Goal: Task Accomplishment & Management: Manage account settings

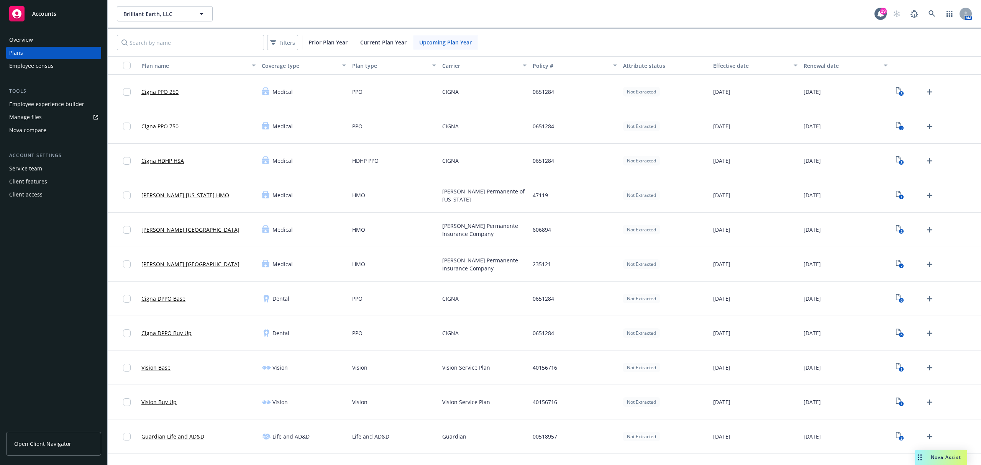
click at [175, 14] on span "Brilliant Earth, LLC" at bounding box center [156, 14] width 66 height 8
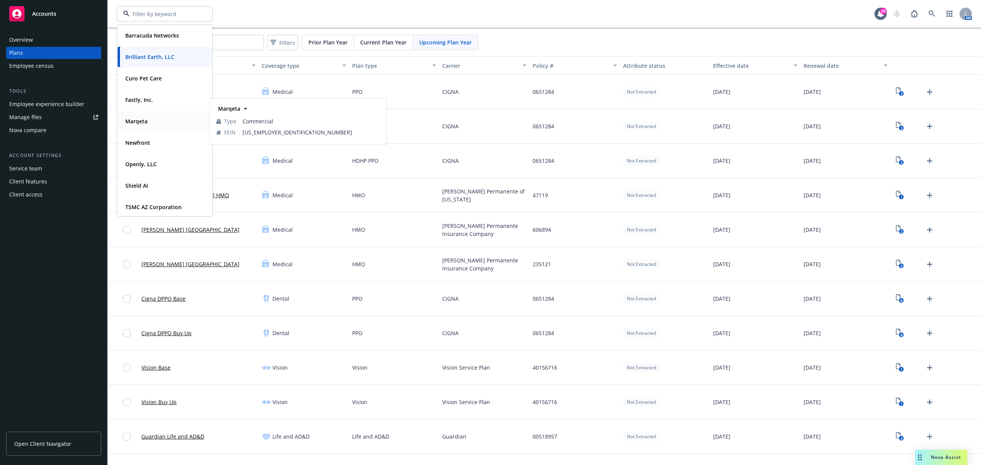
click at [152, 116] on div "Marqeta" at bounding box center [164, 121] width 85 height 11
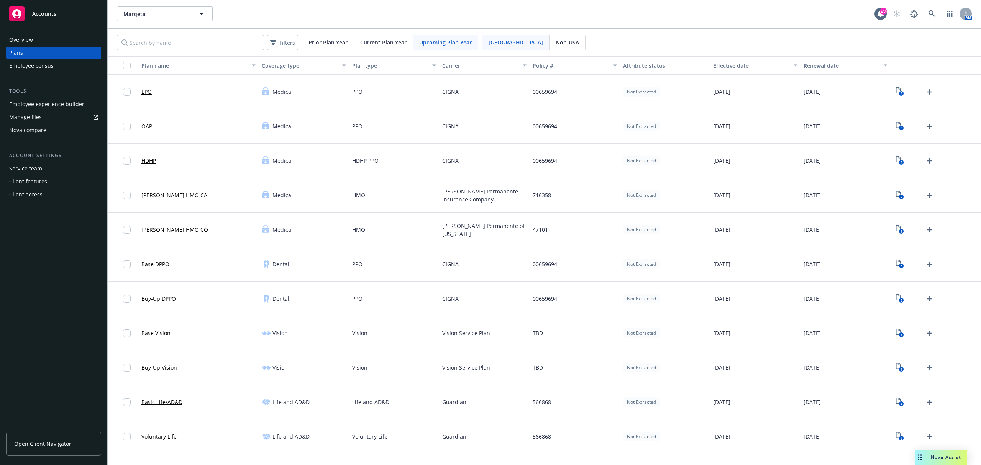
click at [240, 7] on div "[PERSON_NAME]" at bounding box center [495, 13] width 757 height 15
click at [56, 101] on div "Employee experience builder" at bounding box center [46, 104] width 75 height 12
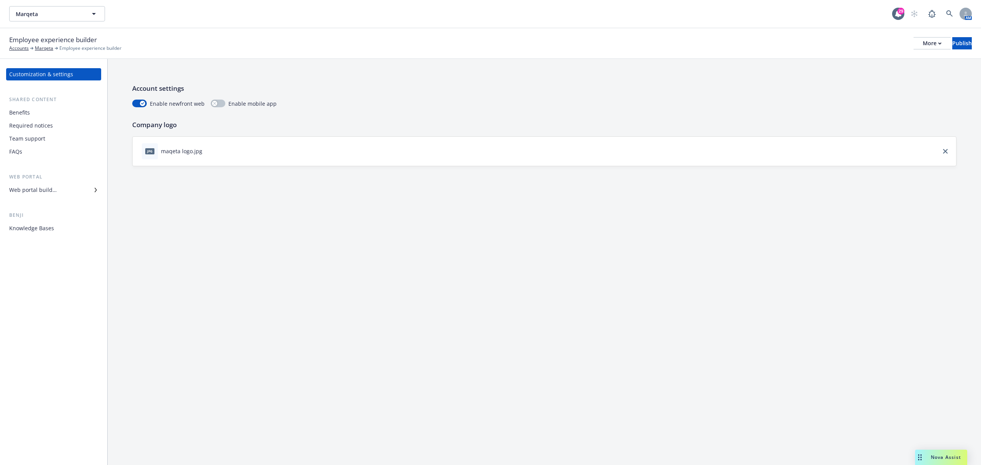
click at [43, 129] on div "Required notices" at bounding box center [31, 126] width 44 height 12
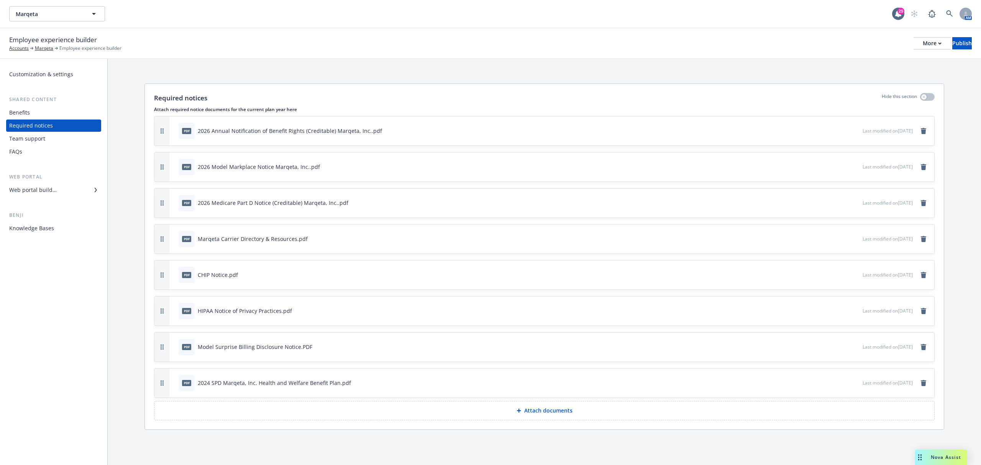
click at [544, 414] on p "Attach documents" at bounding box center [548, 411] width 48 height 8
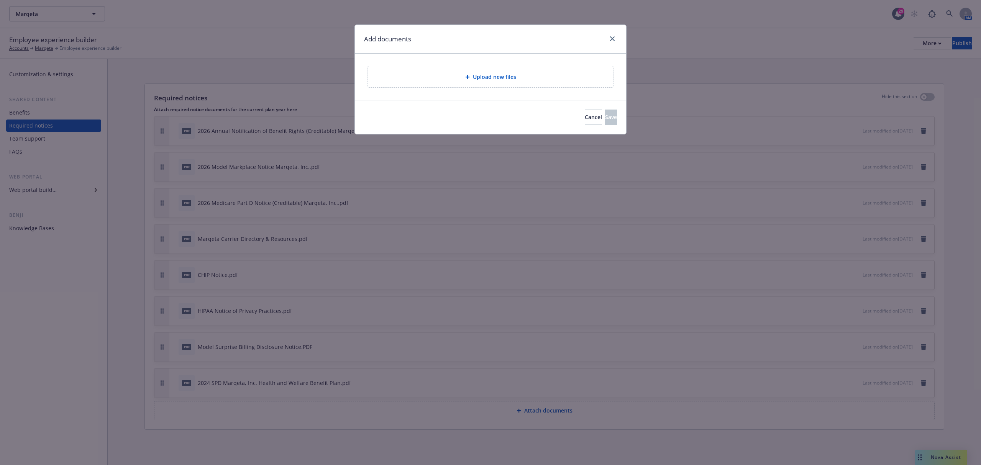
click at [535, 75] on div "Upload new files" at bounding box center [490, 76] width 234 height 9
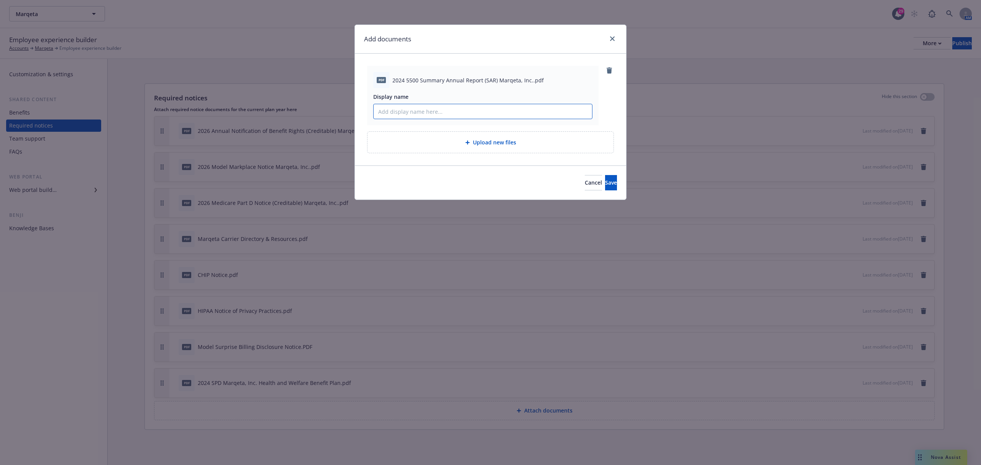
click at [447, 119] on input "Display name" at bounding box center [482, 111] width 218 height 15
type input "2024 Health & Welfare Summary Annual Report (SAR)"
click at [605, 176] on button "Save" at bounding box center [611, 182] width 12 height 15
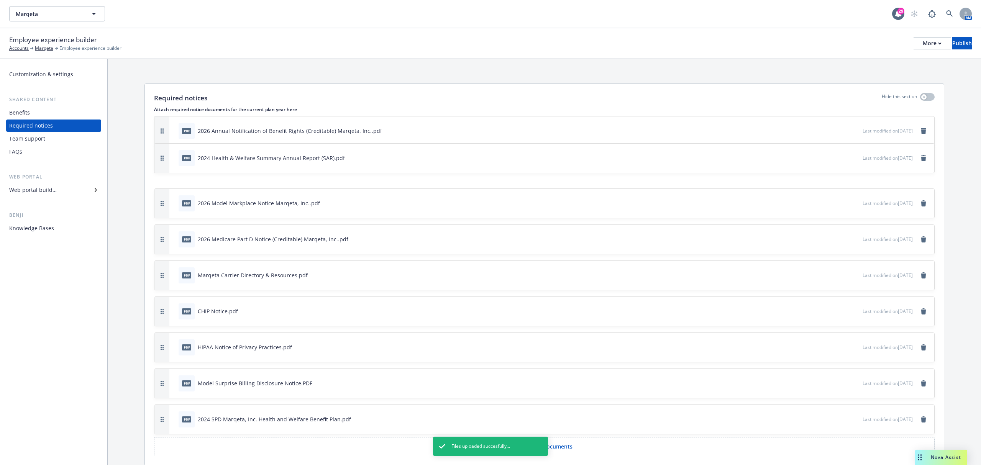
drag, startPoint x: 163, startPoint y: 419, endPoint x: 156, endPoint y: 172, distance: 246.4
click at [156, 172] on button "button" at bounding box center [161, 158] width 15 height 29
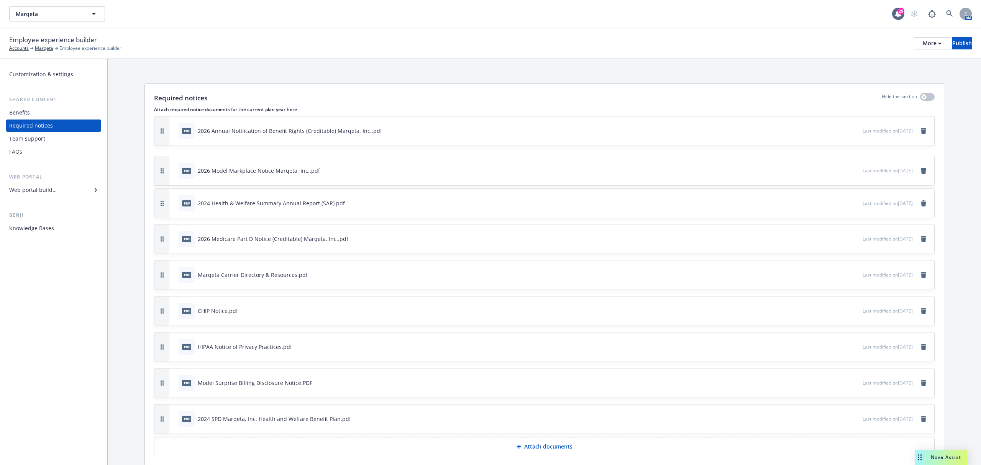
drag, startPoint x: 163, startPoint y: 201, endPoint x: 167, endPoint y: 169, distance: 33.2
click at [167, 169] on button "button" at bounding box center [161, 170] width 15 height 29
drag, startPoint x: 163, startPoint y: 244, endPoint x: 169, endPoint y: 189, distance: 55.5
click at [169, 189] on div "pdf 2026 Medicare Part D Notice (Creditable) Marqeta, Inc..pdf Last modified on…" at bounding box center [543, 188] width 779 height 29
click at [927, 36] on div "Employee experience builder Accounts Marqeta Employee experience builder More P…" at bounding box center [490, 43] width 962 height 17
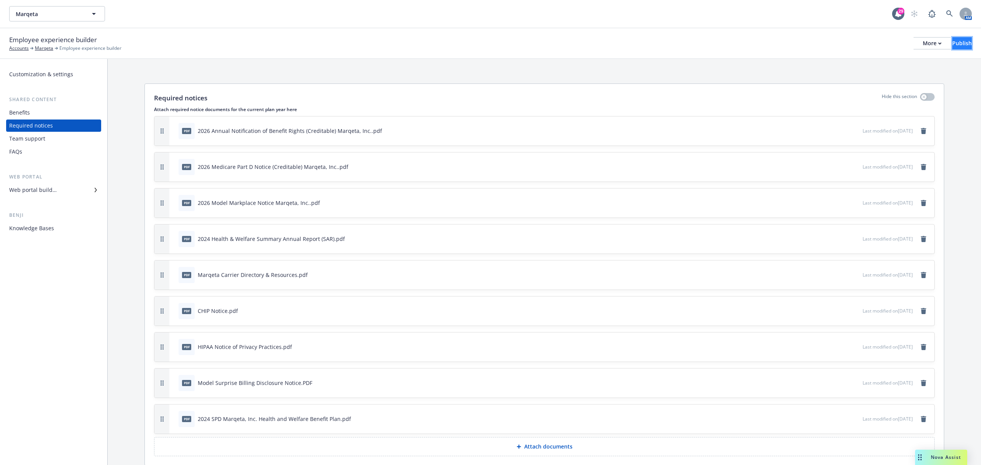
click at [952, 39] on button "Publish" at bounding box center [962, 43] width 20 height 12
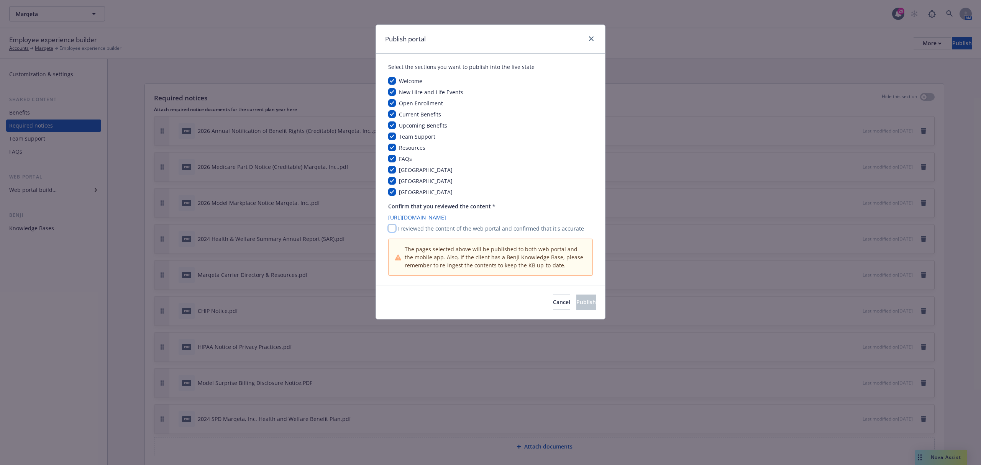
click at [393, 232] on input "checkbox" at bounding box center [392, 228] width 8 height 8
checkbox input "true"
click at [576, 303] on span "Publish" at bounding box center [586, 301] width 20 height 7
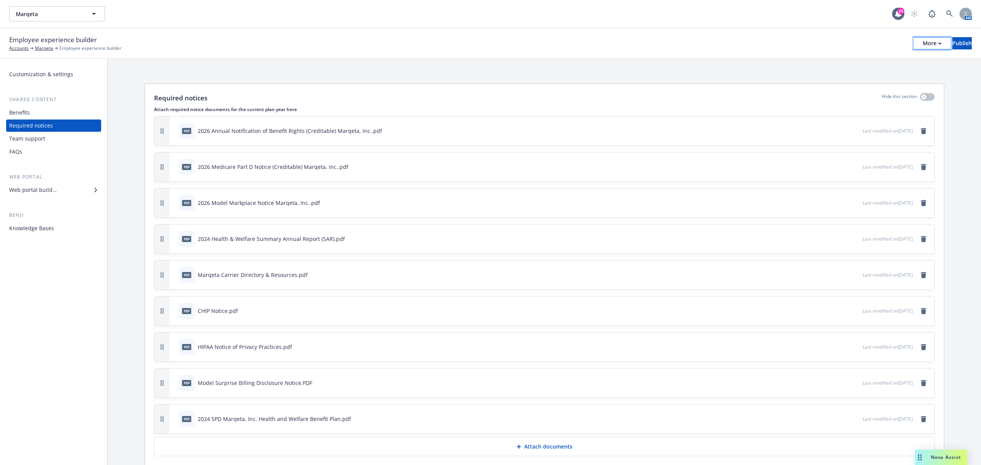
click at [922, 45] on div "More" at bounding box center [931, 43] width 19 height 11
click at [862, 75] on link "Copy portal link" at bounding box center [868, 75] width 113 height 15
click at [82, 186] on div "Web portal builder" at bounding box center [53, 190] width 89 height 12
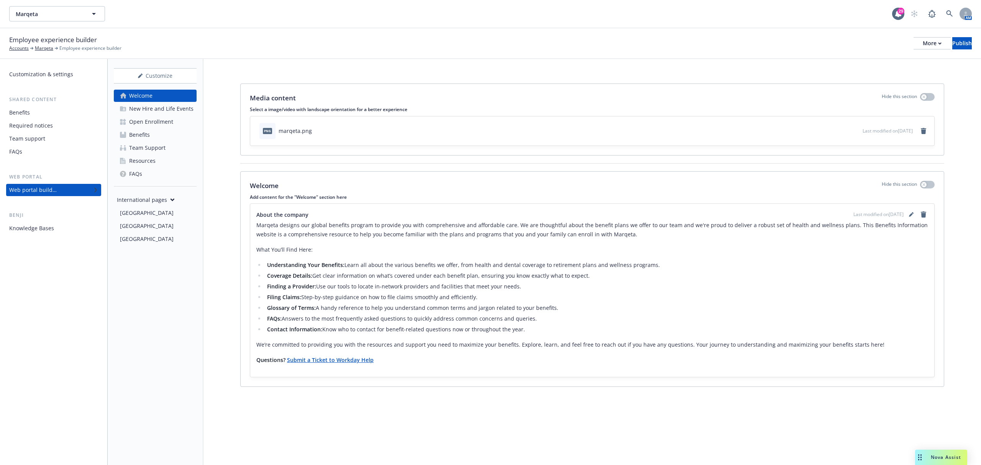
click at [166, 150] on link "Team Support" at bounding box center [155, 148] width 83 height 12
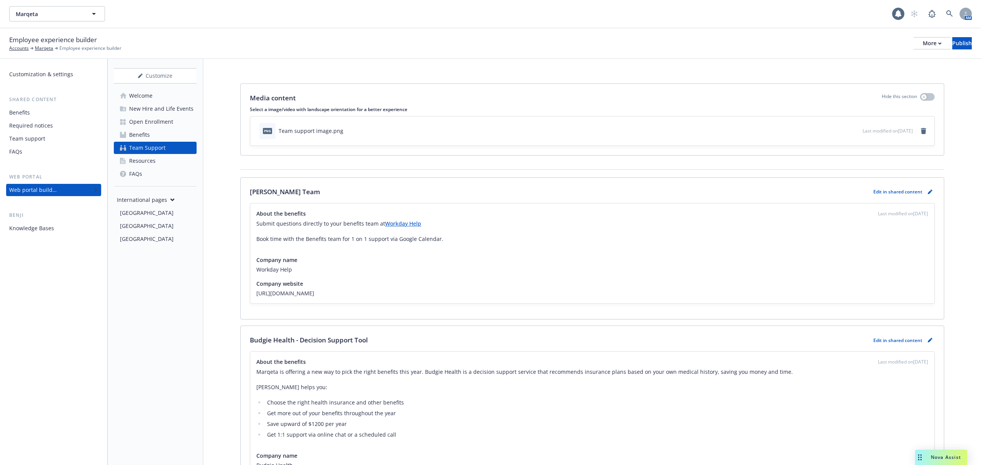
click at [158, 164] on link "Resources" at bounding box center [155, 161] width 83 height 12
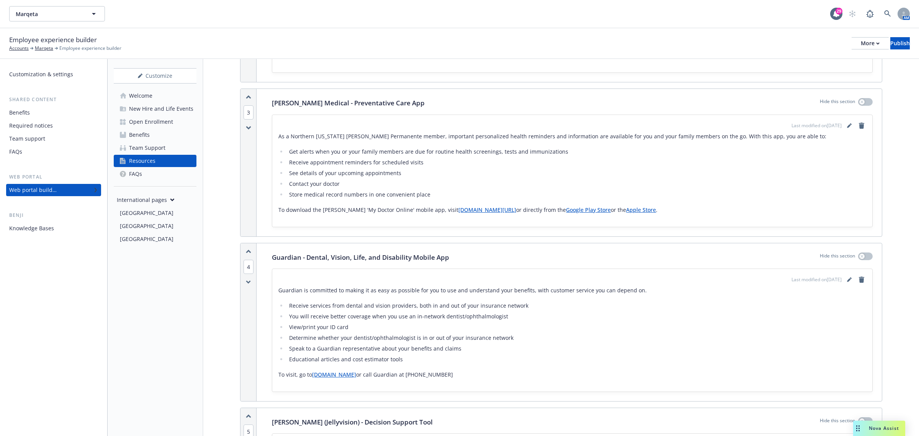
scroll to position [460, 0]
click at [156, 125] on div "Open Enrollment" at bounding box center [151, 122] width 44 height 12
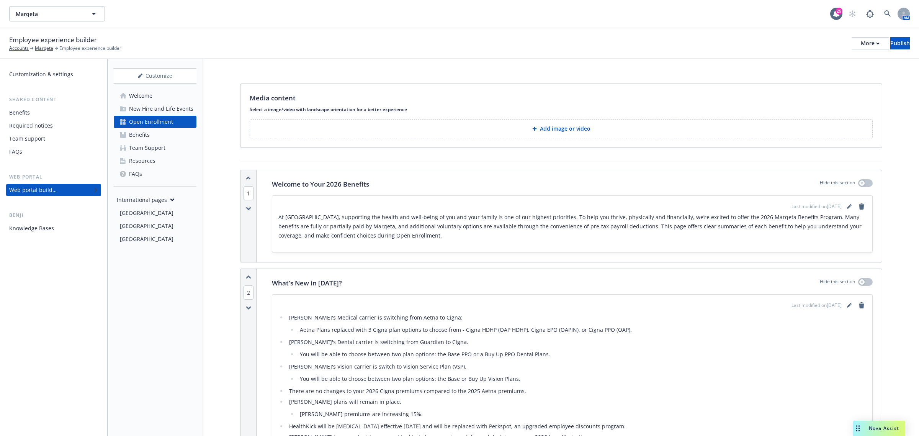
click at [46, 303] on div "Customization & settings Shared content Benefits Required notices Team support …" at bounding box center [53, 247] width 107 height 377
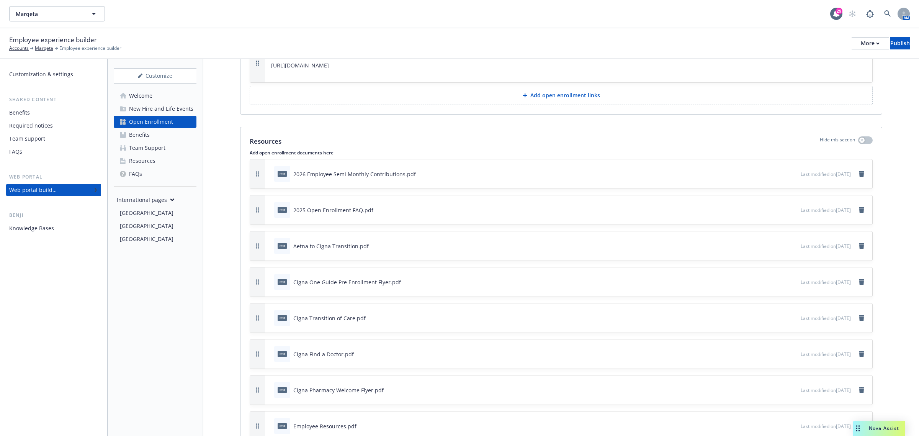
scroll to position [2873, 0]
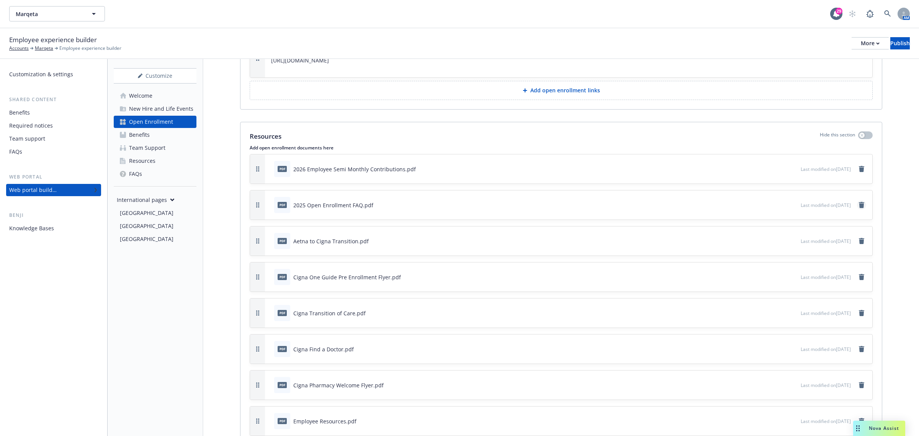
click at [857, 210] on link "remove" at bounding box center [861, 204] width 9 height 9
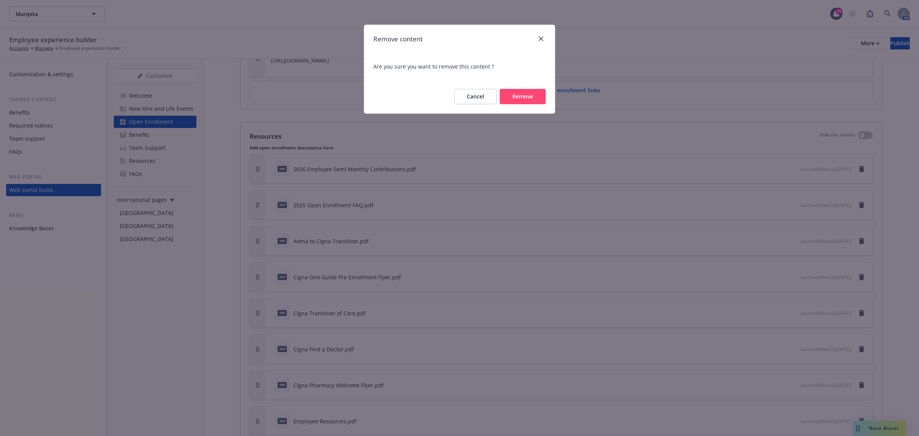
click at [537, 102] on button "Remove" at bounding box center [523, 96] width 46 height 15
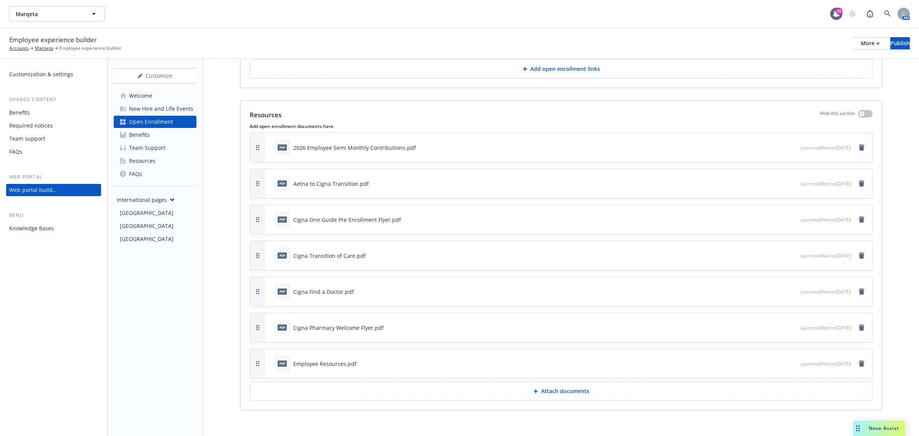
scroll to position [2906, 0]
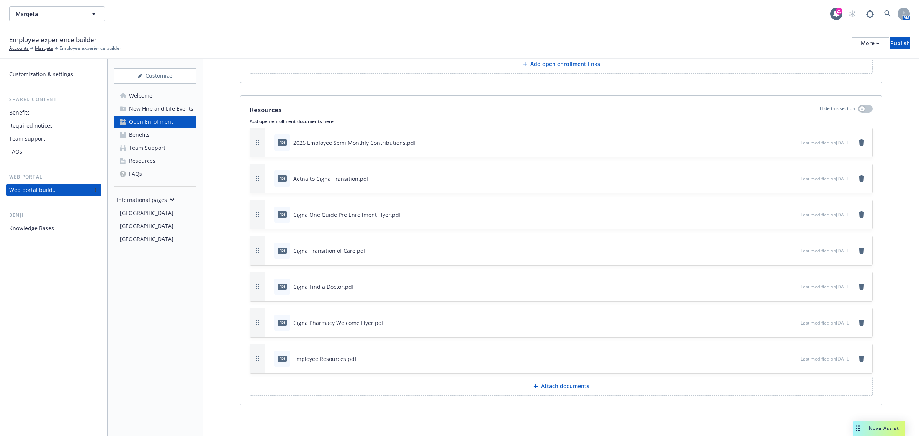
click at [534, 386] on icon at bounding box center [536, 386] width 4 height 4
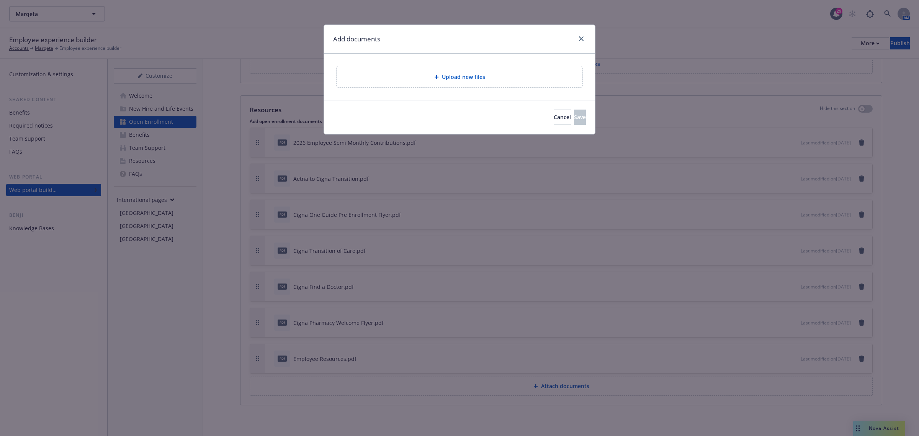
click at [495, 63] on div "Upload new files" at bounding box center [459, 77] width 271 height 46
click at [495, 74] on div "Upload new files" at bounding box center [460, 76] width 234 height 9
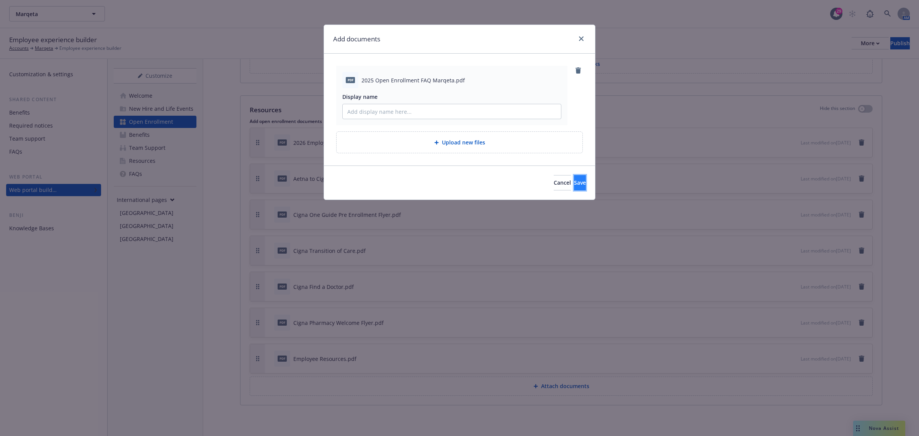
click at [575, 181] on button "Save" at bounding box center [580, 182] width 12 height 15
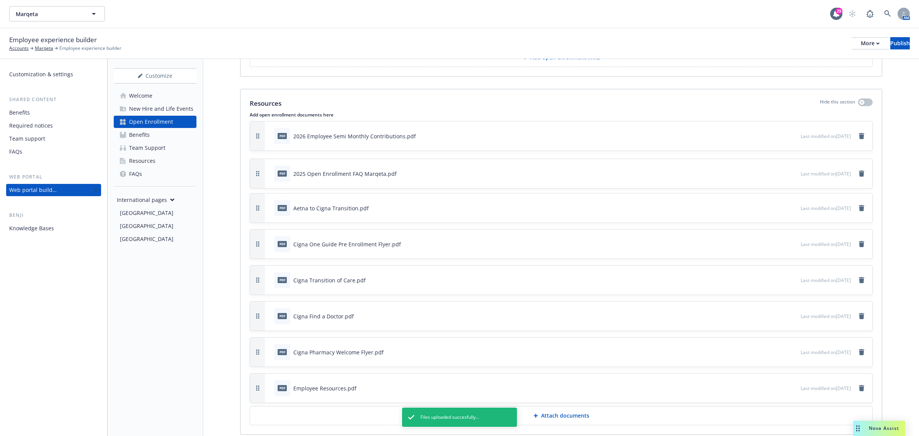
drag, startPoint x: 256, startPoint y: 389, endPoint x: 257, endPoint y: 174, distance: 214.5
click at [257, 174] on button "button" at bounding box center [257, 173] width 15 height 29
click at [893, 40] on div "Publish" at bounding box center [901, 43] width 20 height 11
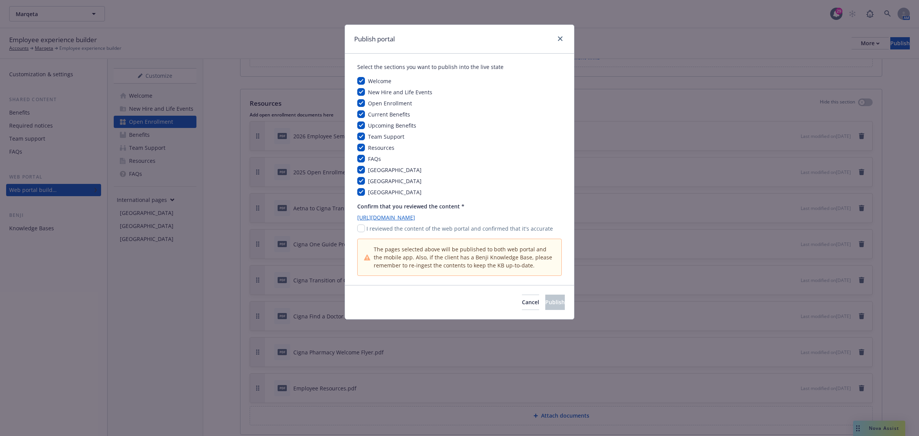
click at [366, 228] on div "I reviewed the content of the web portal and confirmed that it's accurate" at bounding box center [459, 228] width 205 height 8
click at [363, 230] on input "checkbox" at bounding box center [361, 228] width 8 height 8
checkbox input "true"
click at [539, 313] on div "Cancel Publish" at bounding box center [459, 302] width 229 height 34
click at [545, 307] on button "Publish" at bounding box center [555, 302] width 20 height 15
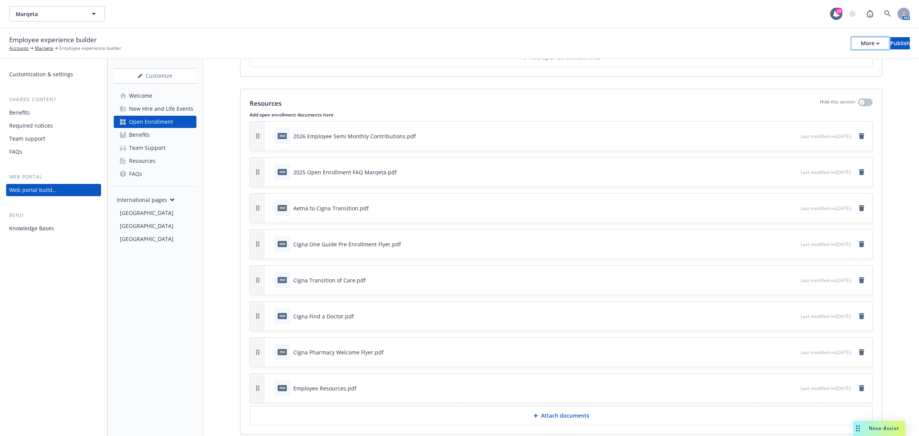
click at [861, 42] on div "More" at bounding box center [870, 43] width 19 height 11
click at [891, 43] on div "Publish" at bounding box center [901, 43] width 20 height 11
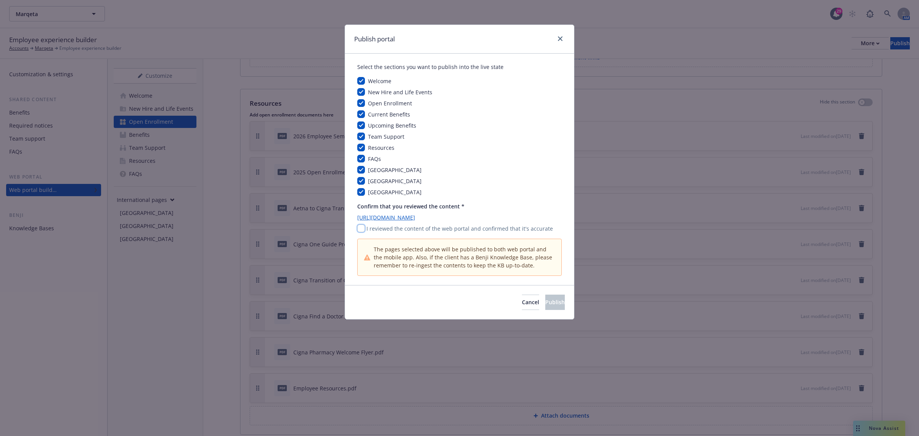
click at [358, 231] on input "checkbox" at bounding box center [361, 228] width 8 height 8
checkbox input "true"
click at [545, 309] on button "Publish" at bounding box center [555, 302] width 20 height 15
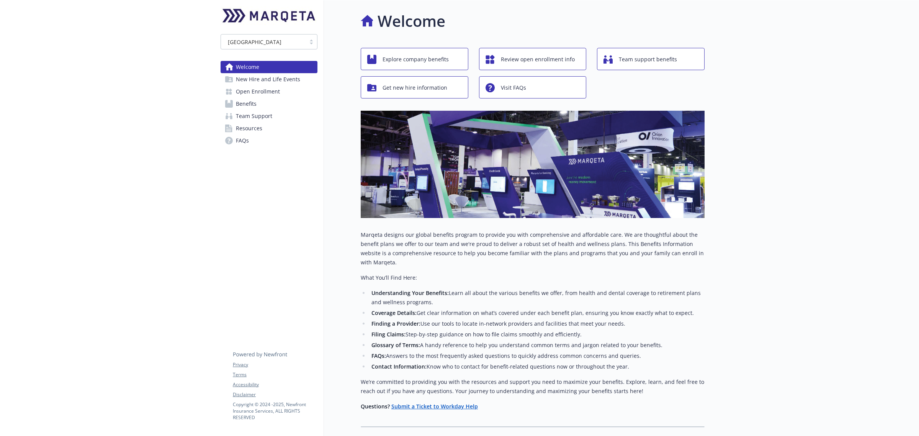
click at [259, 127] on span "Resources" at bounding box center [249, 128] width 26 height 12
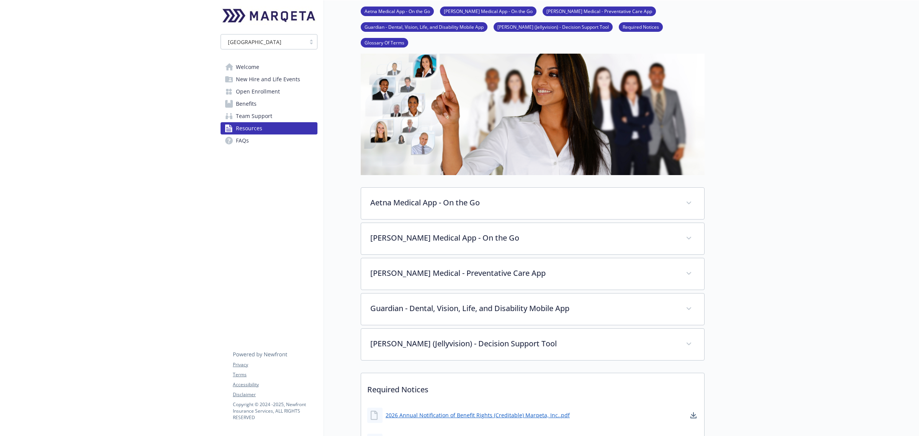
scroll to position [52, 0]
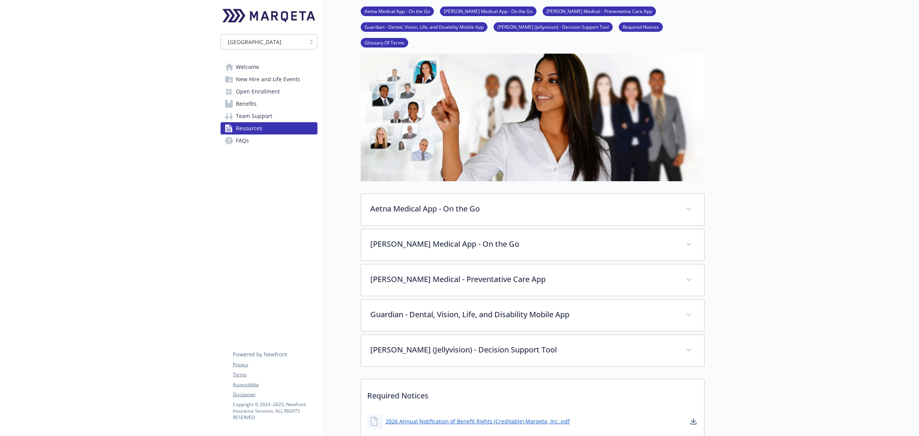
click at [619, 25] on link "Required Notices" at bounding box center [641, 26] width 44 height 7
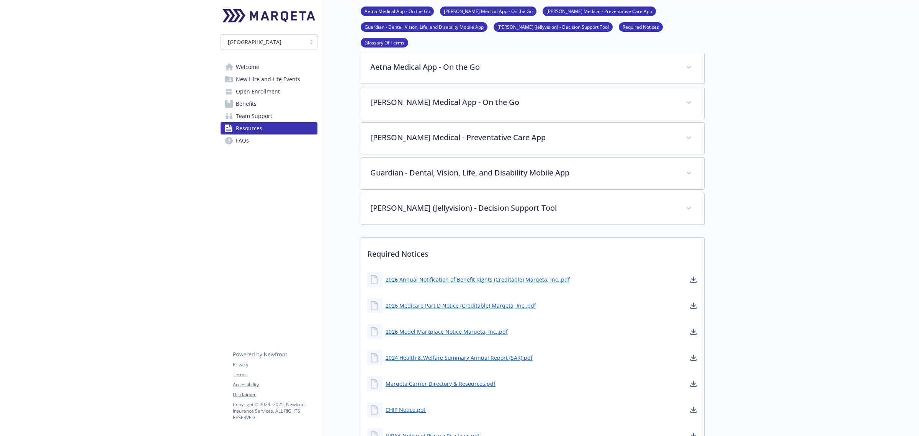
scroll to position [239, 7]
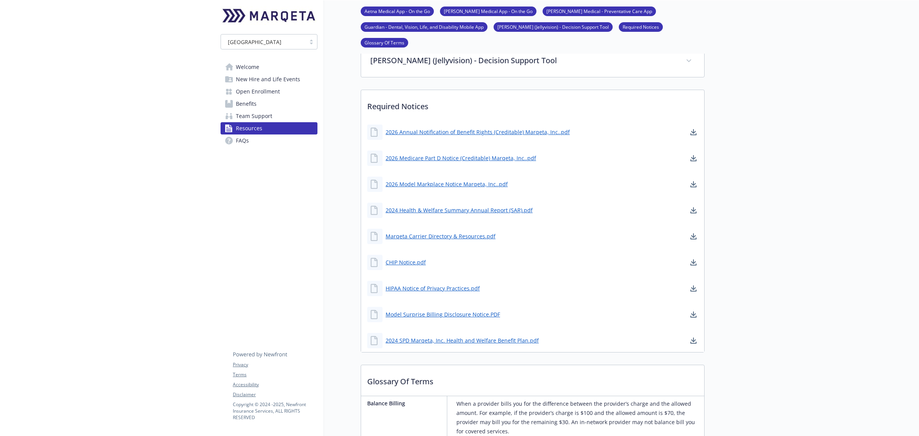
scroll to position [335, 0]
